Goal: Task Accomplishment & Management: Use online tool/utility

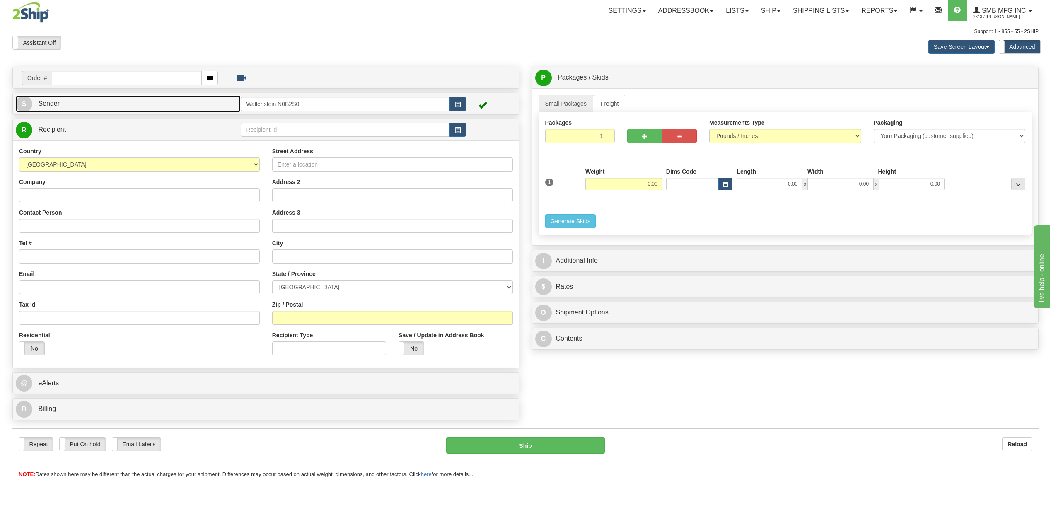
click at [88, 105] on link "S Sender" at bounding box center [128, 103] width 225 height 17
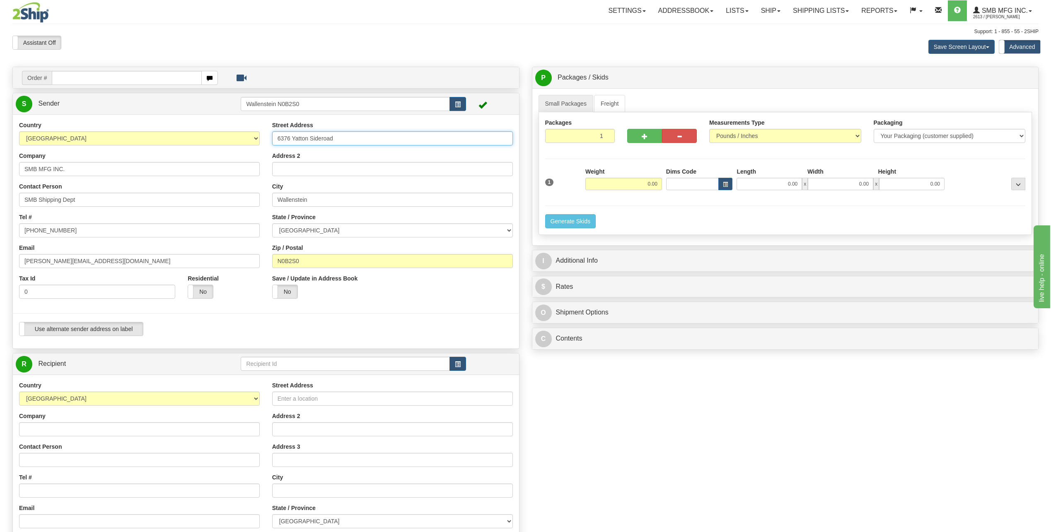
drag, startPoint x: 349, startPoint y: 138, endPoint x: 231, endPoint y: 136, distance: 118.9
click at [210, 137] on div "Country [GEOGRAPHIC_DATA] [GEOGRAPHIC_DATA] [GEOGRAPHIC_DATA] [GEOGRAPHIC_DATA]…" at bounding box center [266, 231] width 506 height 221
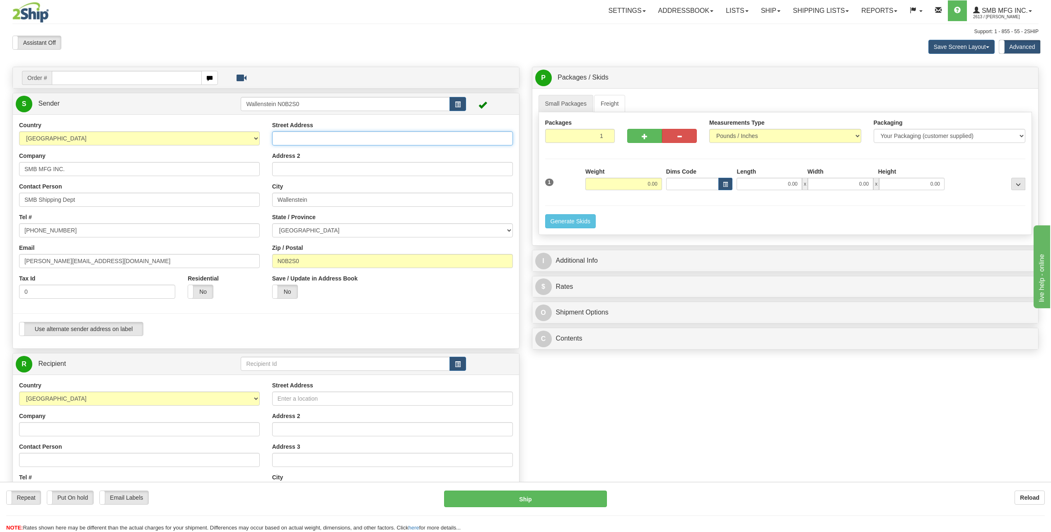
paste input "[STREET_ADDRESS]"
type input "[STREET_ADDRESS]"
drag, startPoint x: 320, startPoint y: 197, endPoint x: 266, endPoint y: 208, distance: 55.8
click at [266, 208] on div "Street Address [STREET_ADDRESS] Address 2 [GEOGRAPHIC_DATA] State / Province [G…" at bounding box center [392, 213] width 253 height 184
paste input "Barrie"
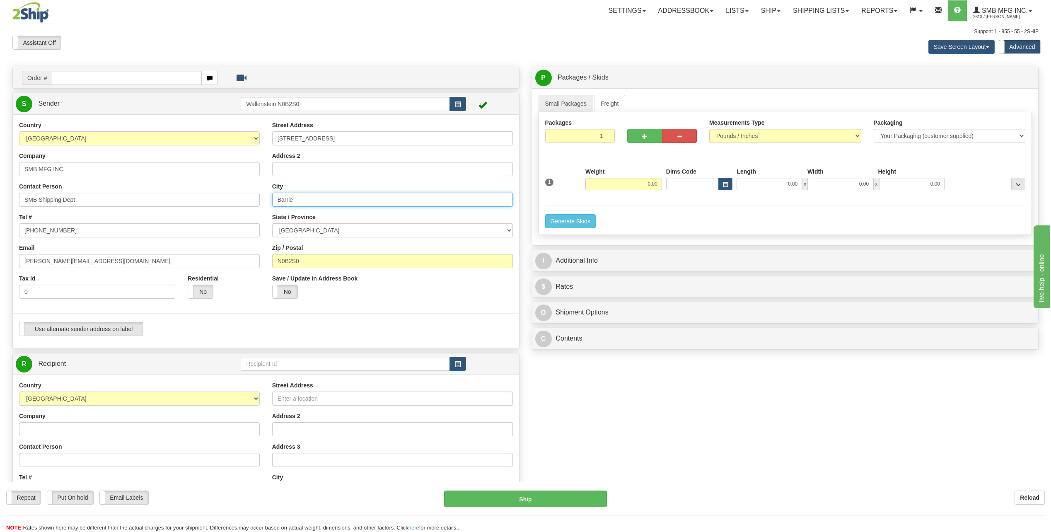
type input "Barrie"
click at [338, 267] on input "N0B2S0" at bounding box center [392, 261] width 241 height 14
click at [339, 259] on input "N0B2S0" at bounding box center [392, 261] width 241 height 14
paste input "L4N 6C5"
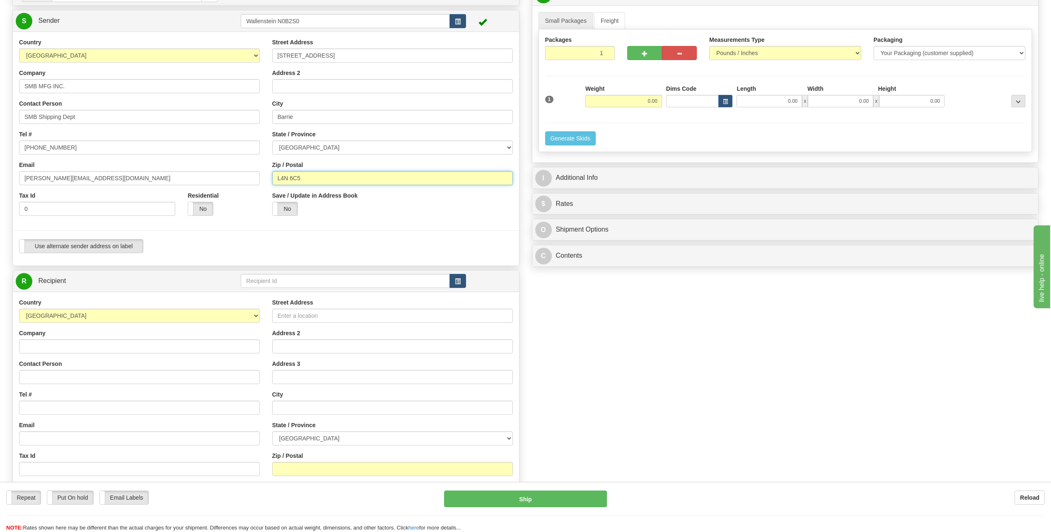
scroll to position [124, 0]
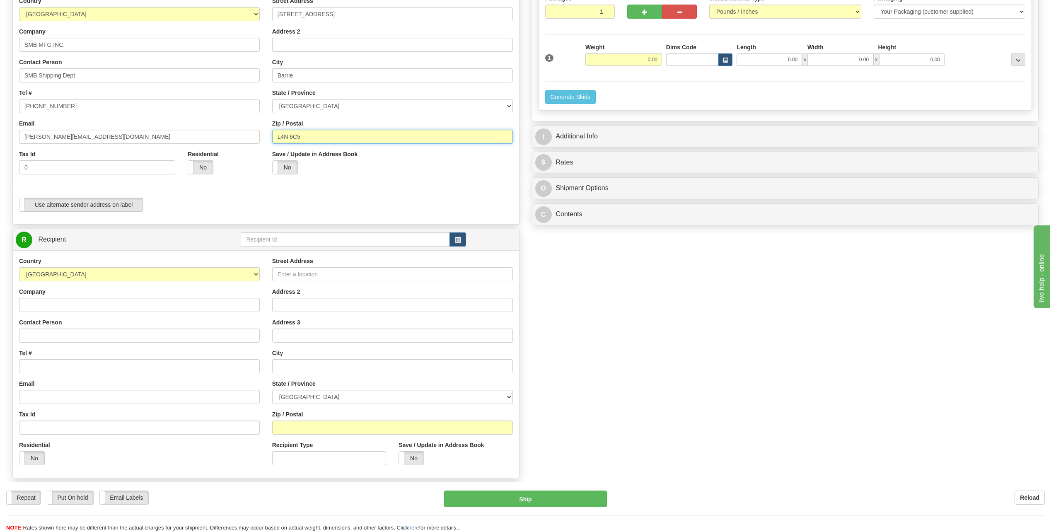
type input "L4N 6C5"
click at [270, 238] on input "text" at bounding box center [345, 239] width 209 height 14
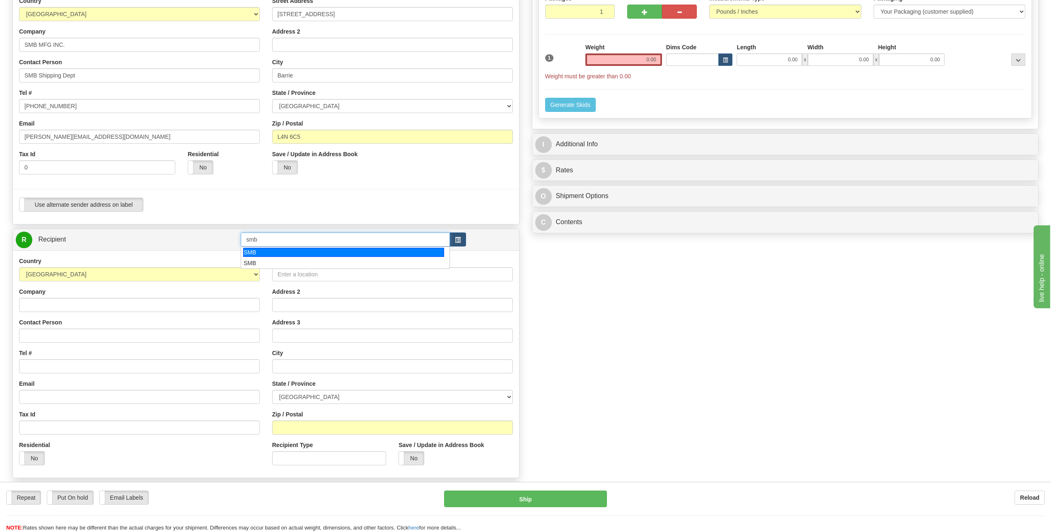
click at [278, 250] on div "SMB" at bounding box center [343, 252] width 201 height 9
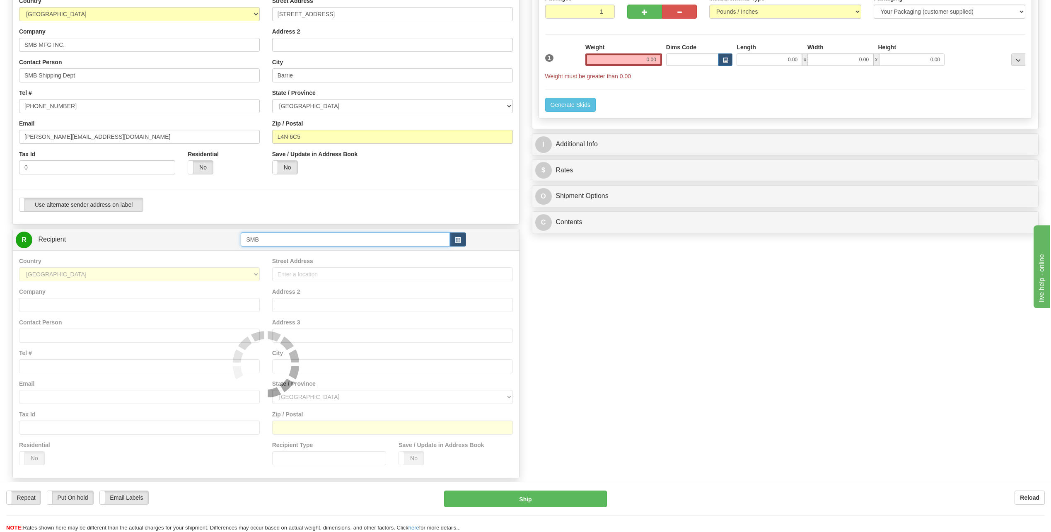
type input "SMB"
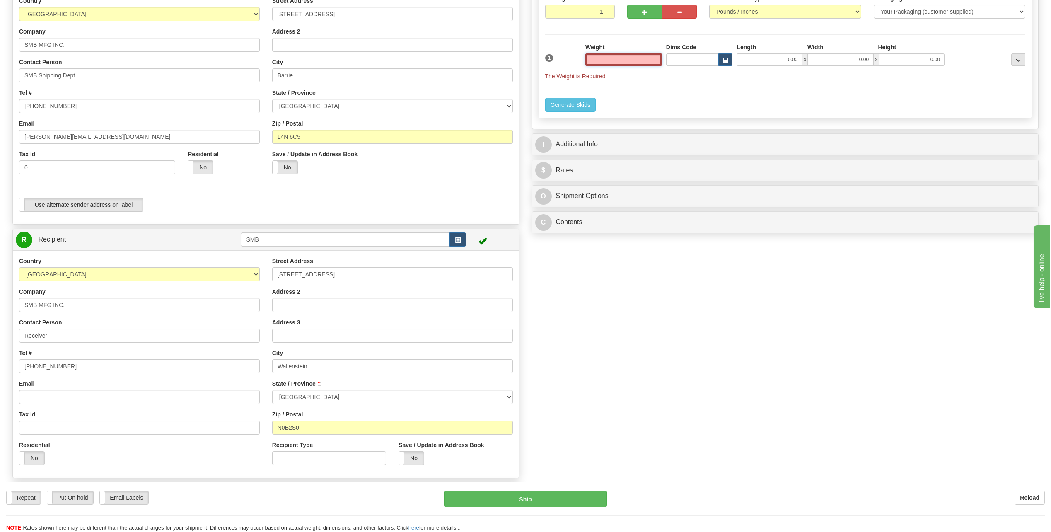
scroll to position [0, 0]
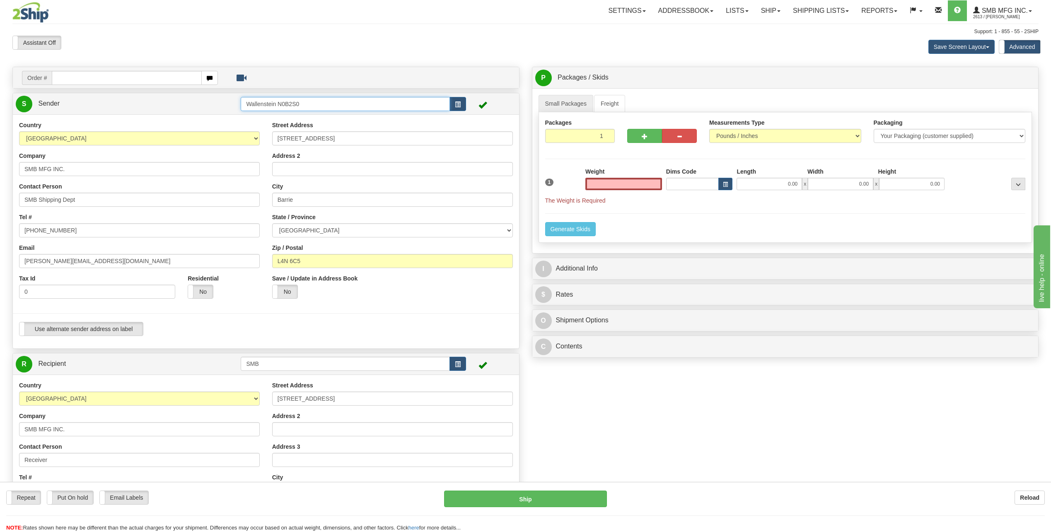
type input "0.00"
drag, startPoint x: 311, startPoint y: 107, endPoint x: 235, endPoint y: 112, distance: 76.7
click at [235, 112] on tr "S Sender Wallenstein N0B2S0" at bounding box center [266, 103] width 500 height 17
click at [629, 185] on input "0.00" at bounding box center [623, 184] width 77 height 12
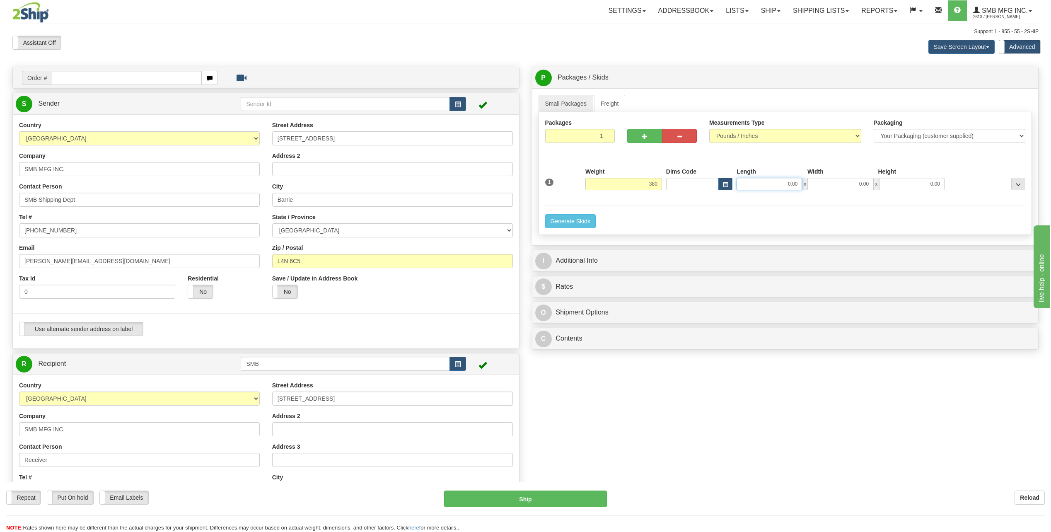
click at [782, 186] on input "0.00" at bounding box center [768, 184] width 65 height 12
type input "380.00"
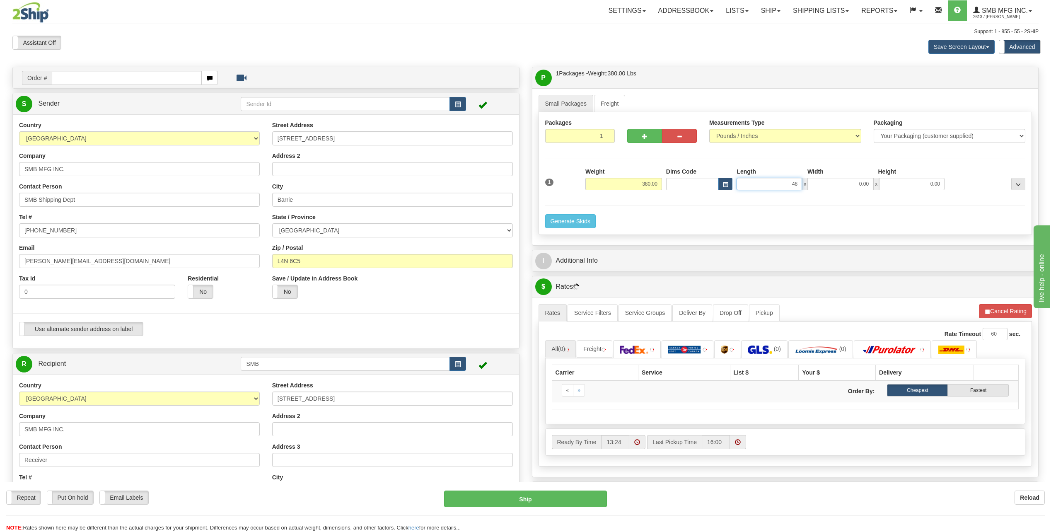
type input "48.00"
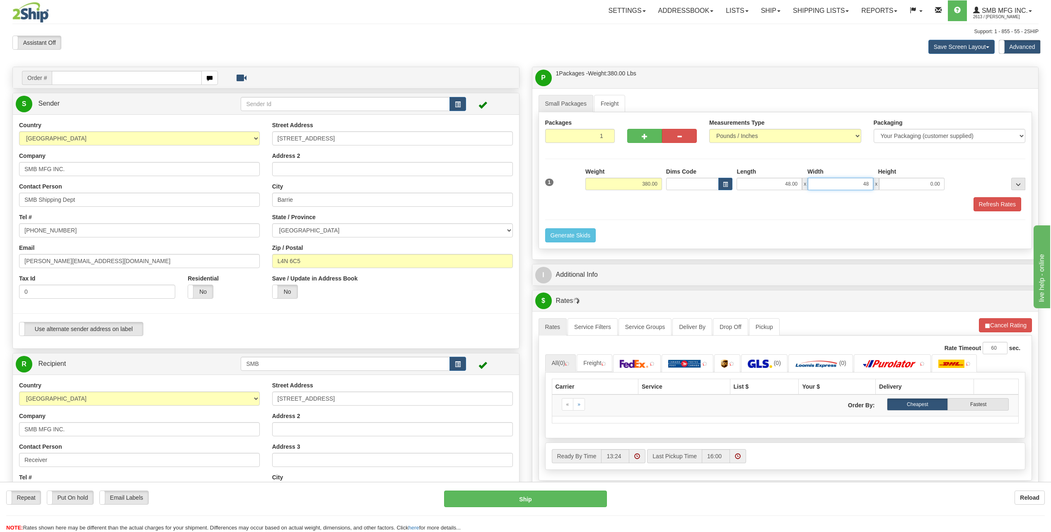
type input "48.00"
type input "48"
type input "Wallenstein"
type input "48.00"
click at [616, 98] on link "Freight" at bounding box center [609, 103] width 31 height 17
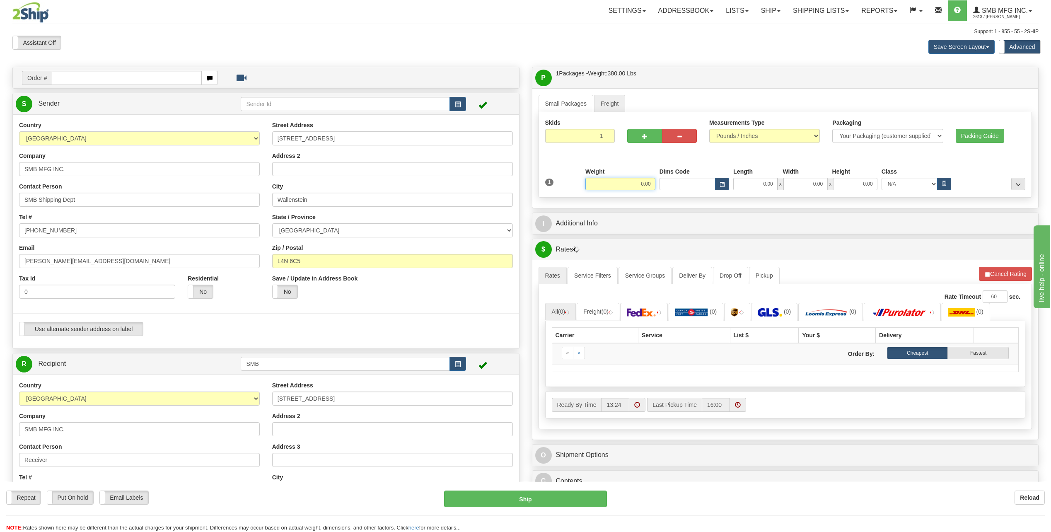
click at [615, 186] on input "0.00" at bounding box center [620, 184] width 70 height 12
type input "380.00"
click at [748, 185] on input "0.00" at bounding box center [755, 184] width 44 height 12
type input "48.00"
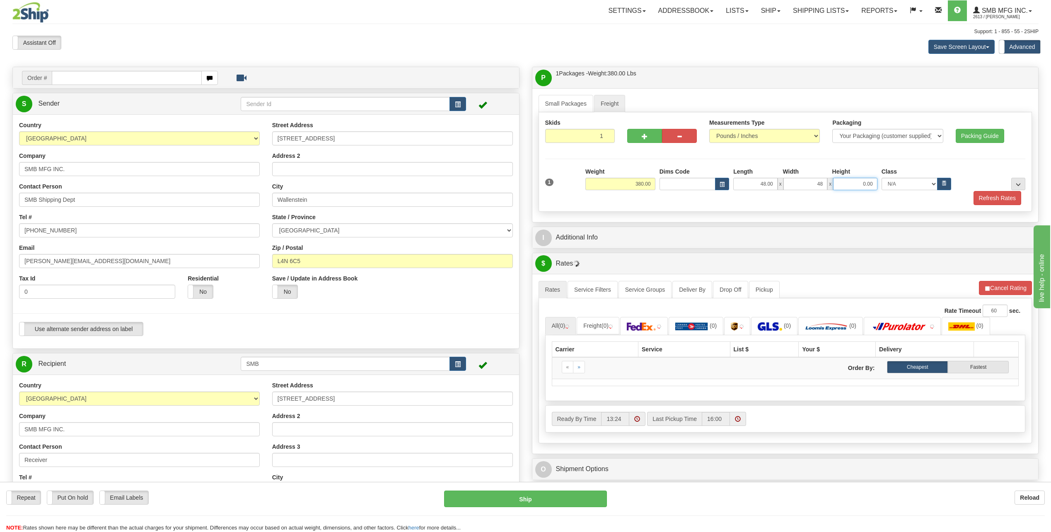
type input "48.00"
click at [988, 200] on button "Refresh Rates" at bounding box center [997, 198] width 48 height 14
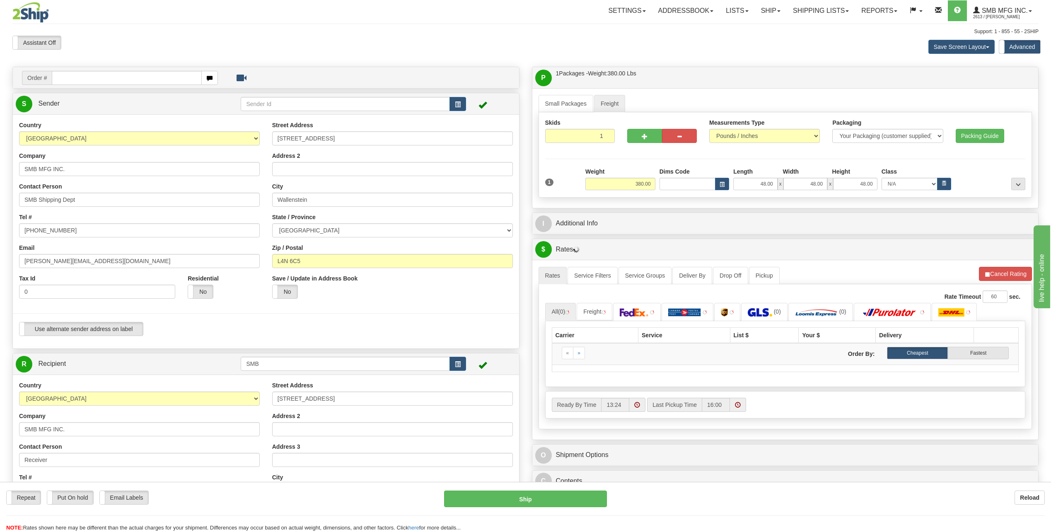
type input "Barrie"
